Goal: Information Seeking & Learning: Learn about a topic

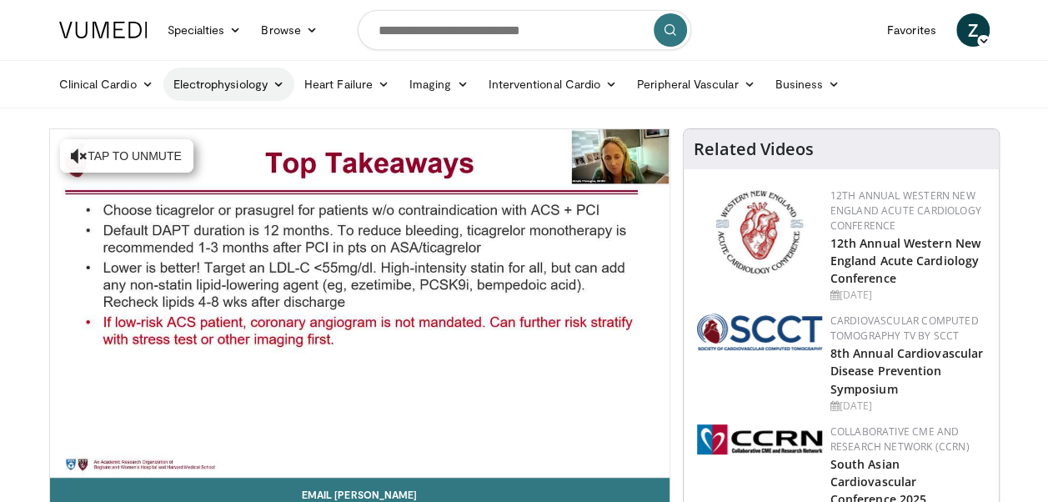
click at [281, 83] on icon at bounding box center [279, 84] width 12 height 12
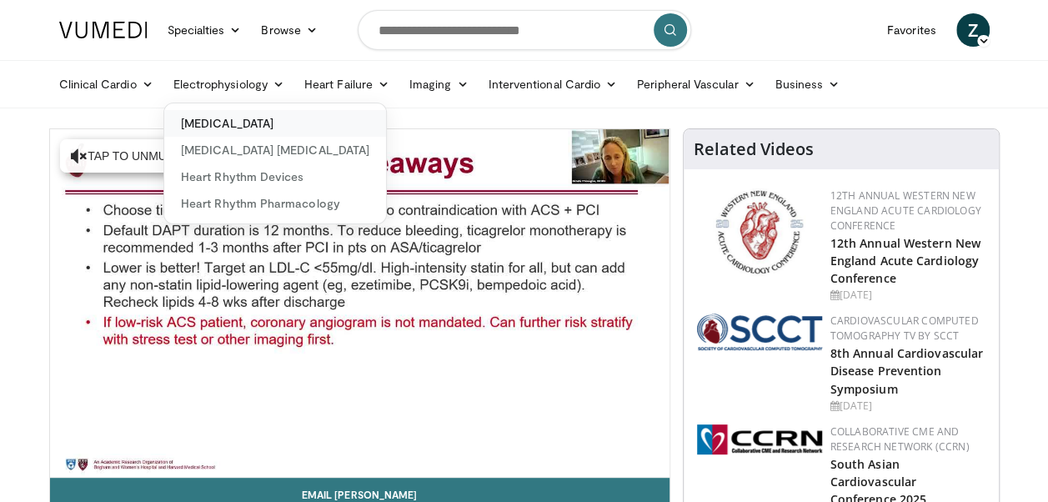
click at [237, 118] on link "[MEDICAL_DATA]" at bounding box center [275, 123] width 222 height 27
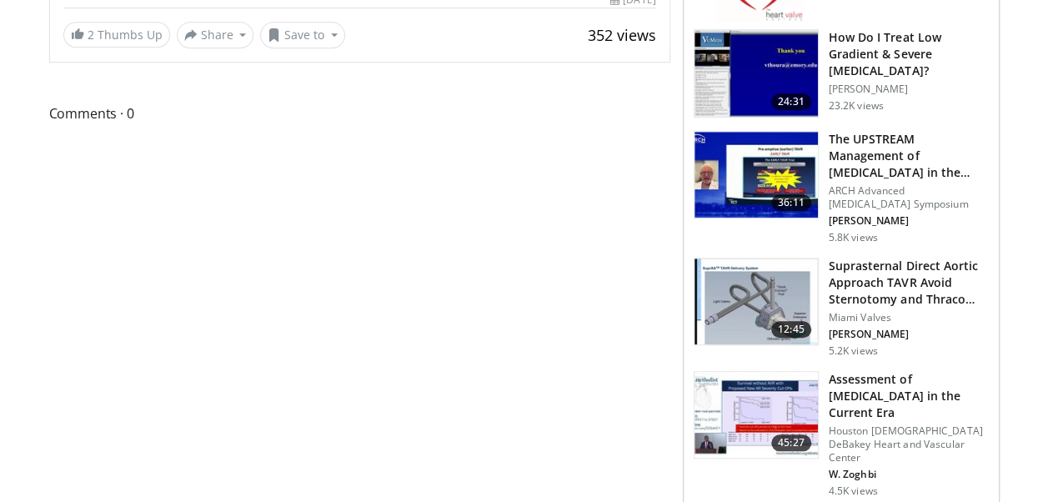
scroll to position [727, 0]
